Goal: Find specific page/section: Find specific page/section

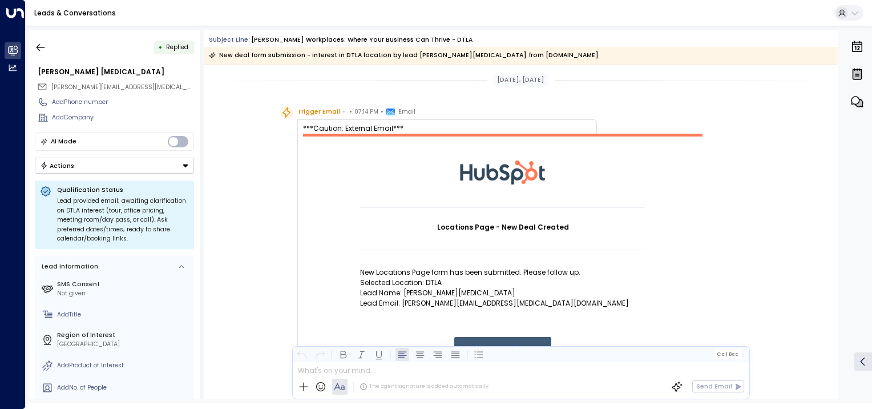
scroll to position [564, 0]
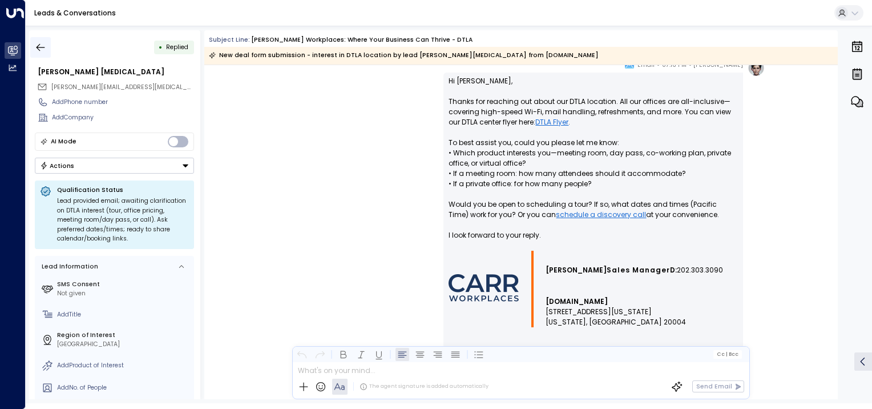
click at [41, 43] on icon "button" at bounding box center [40, 47] width 11 height 11
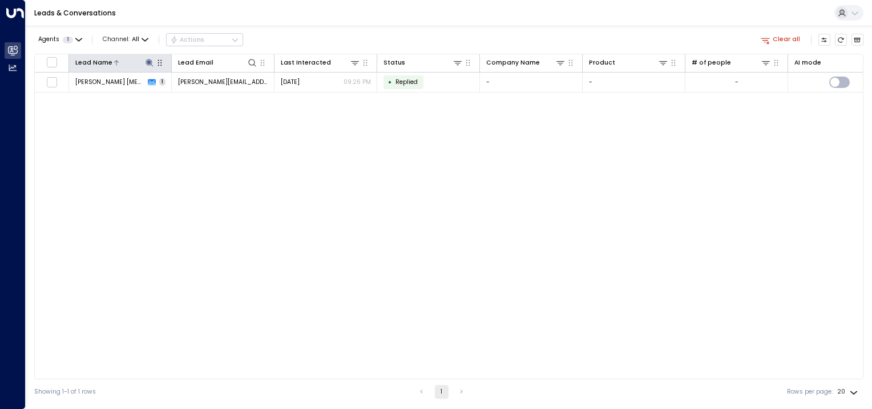
click at [149, 62] on icon at bounding box center [149, 62] width 7 height 7
drag, startPoint x: 154, startPoint y: 95, endPoint x: 94, endPoint y: 95, distance: 59.9
click at [94, 95] on input "*****" at bounding box center [141, 95] width 103 height 18
type input "******"
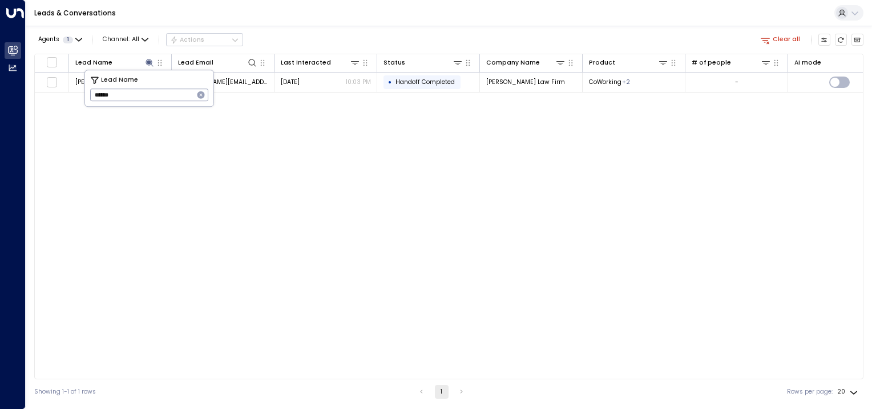
click at [223, 183] on div "Lead Name Lead Email Last Interacted Status Company Name Product # of people AI…" at bounding box center [448, 216] width 829 height 325
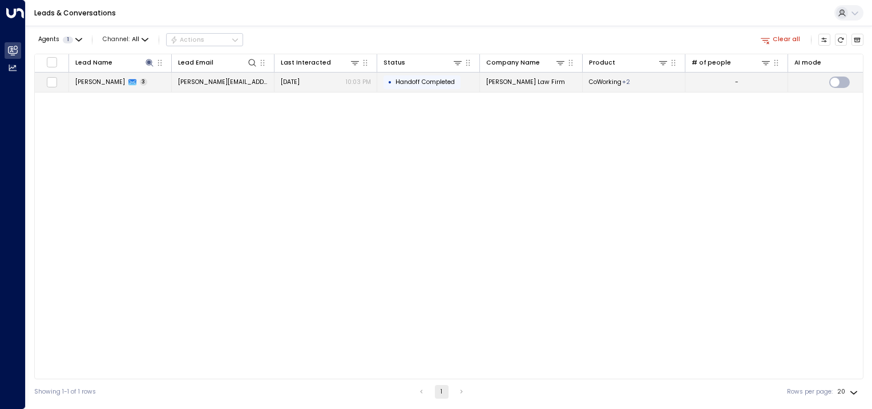
click at [96, 80] on span "[PERSON_NAME]" at bounding box center [100, 82] width 50 height 9
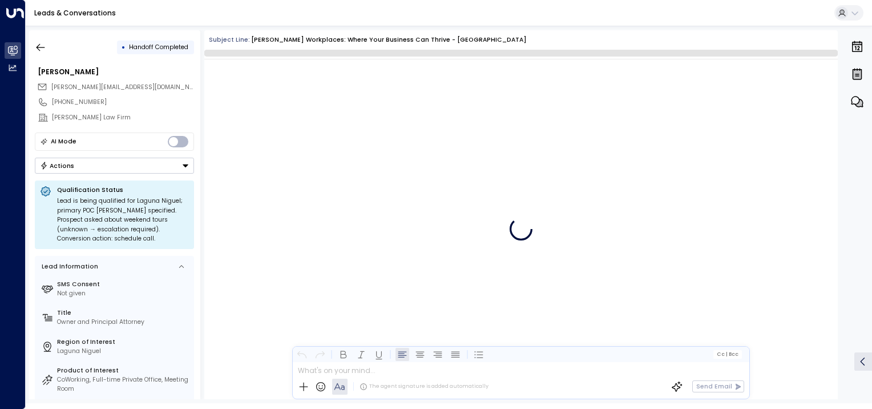
scroll to position [1123, 0]
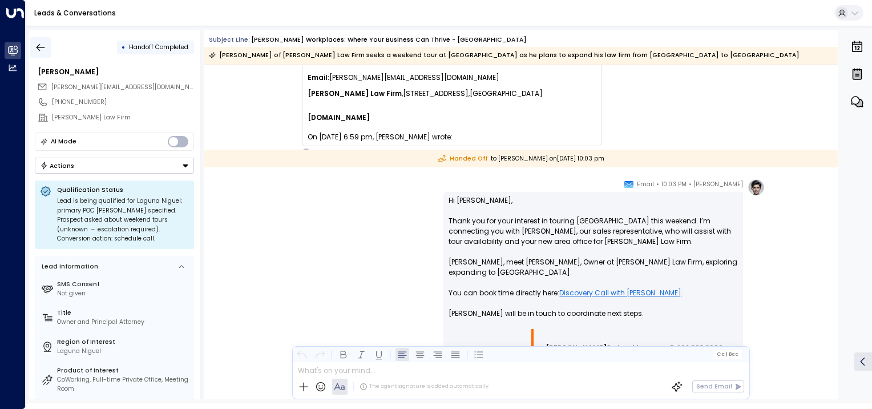
click at [41, 47] on icon "button" at bounding box center [41, 46] width 9 height 7
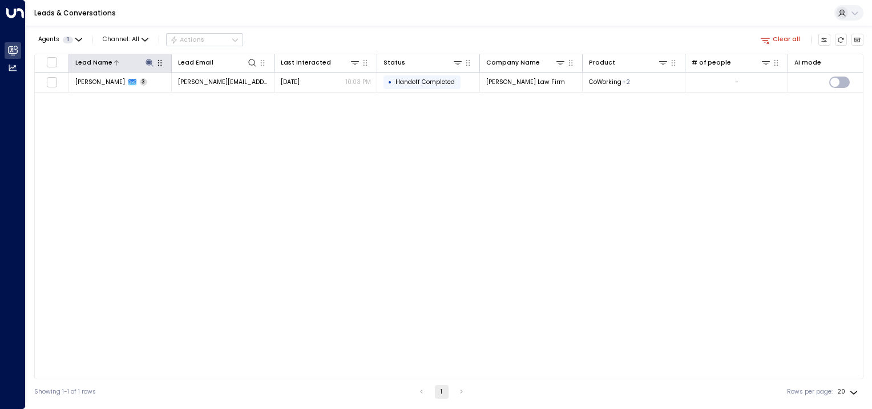
click at [151, 63] on icon at bounding box center [149, 62] width 9 height 9
type input "*"
type input "********"
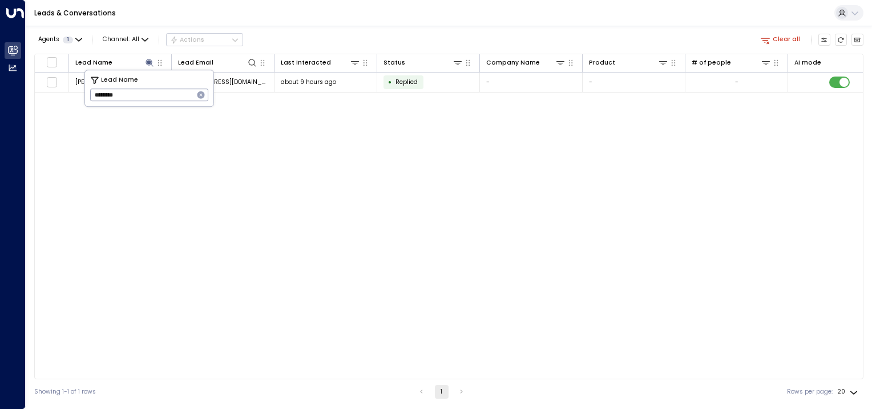
click at [179, 157] on div "Lead Name Lead Email Last Interacted Status Company Name Product # of people AI…" at bounding box center [448, 216] width 829 height 325
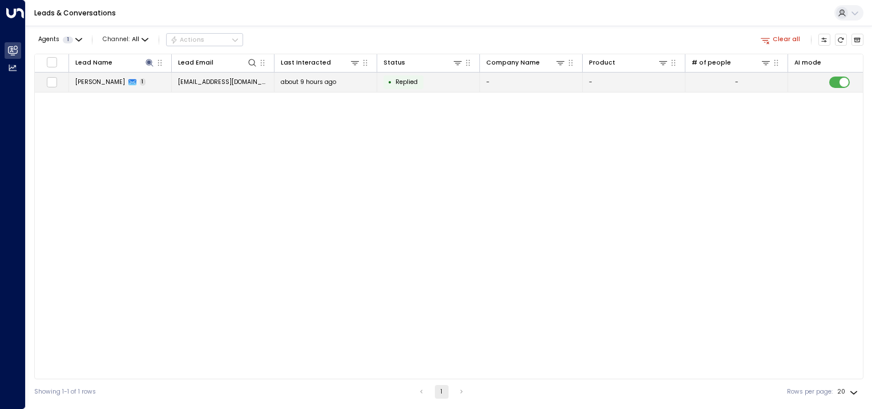
click at [111, 82] on span "[PERSON_NAME]" at bounding box center [100, 82] width 50 height 9
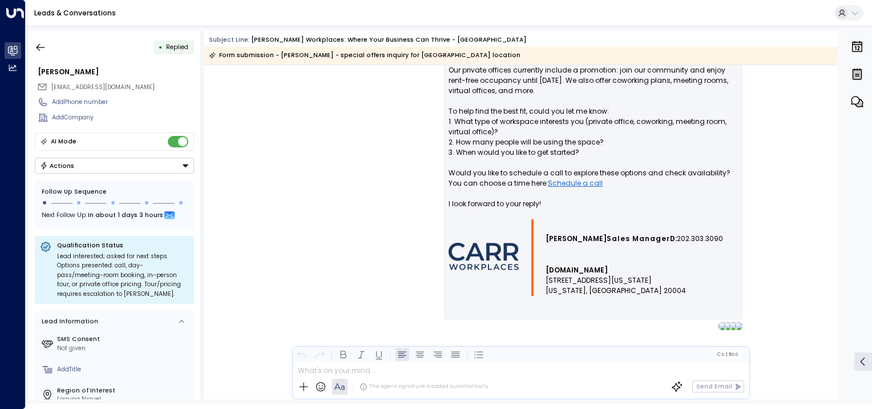
scroll to position [628, 0]
